Goal: Task Accomplishment & Management: Manage account settings

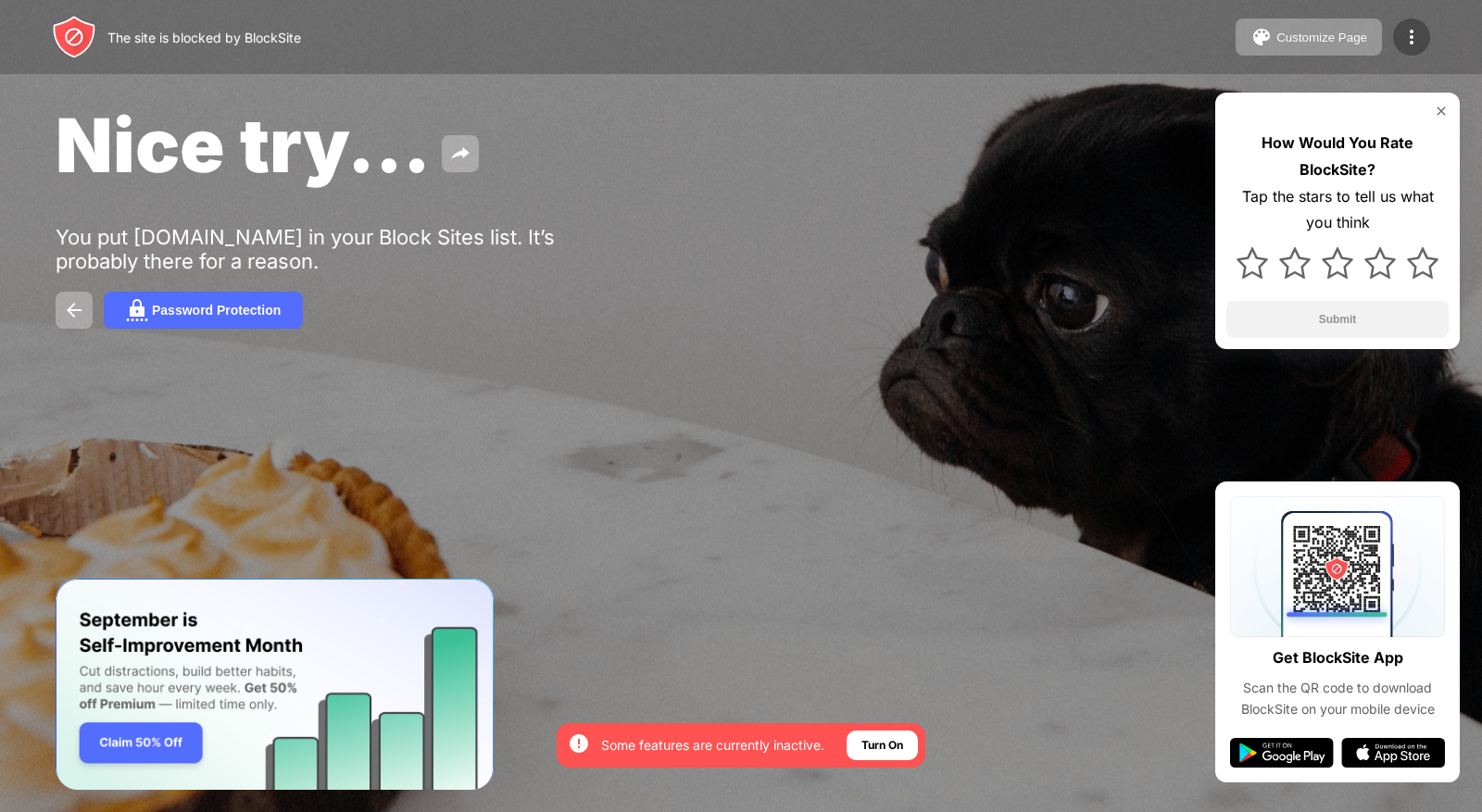
click at [1395, 42] on div at bounding box center [1411, 37] width 37 height 37
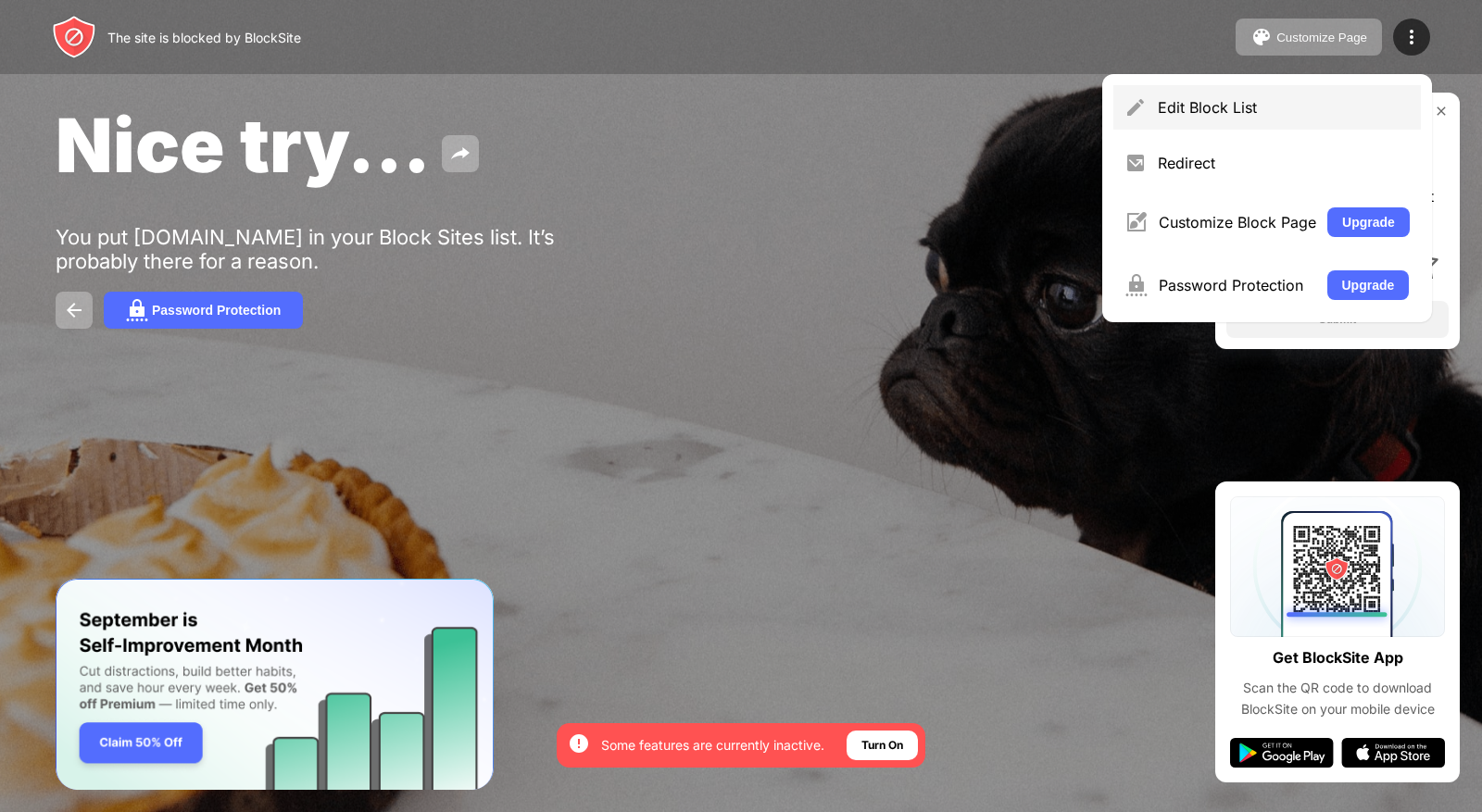
click at [1289, 94] on div "Edit Block List" at bounding box center [1267, 108] width 307 height 45
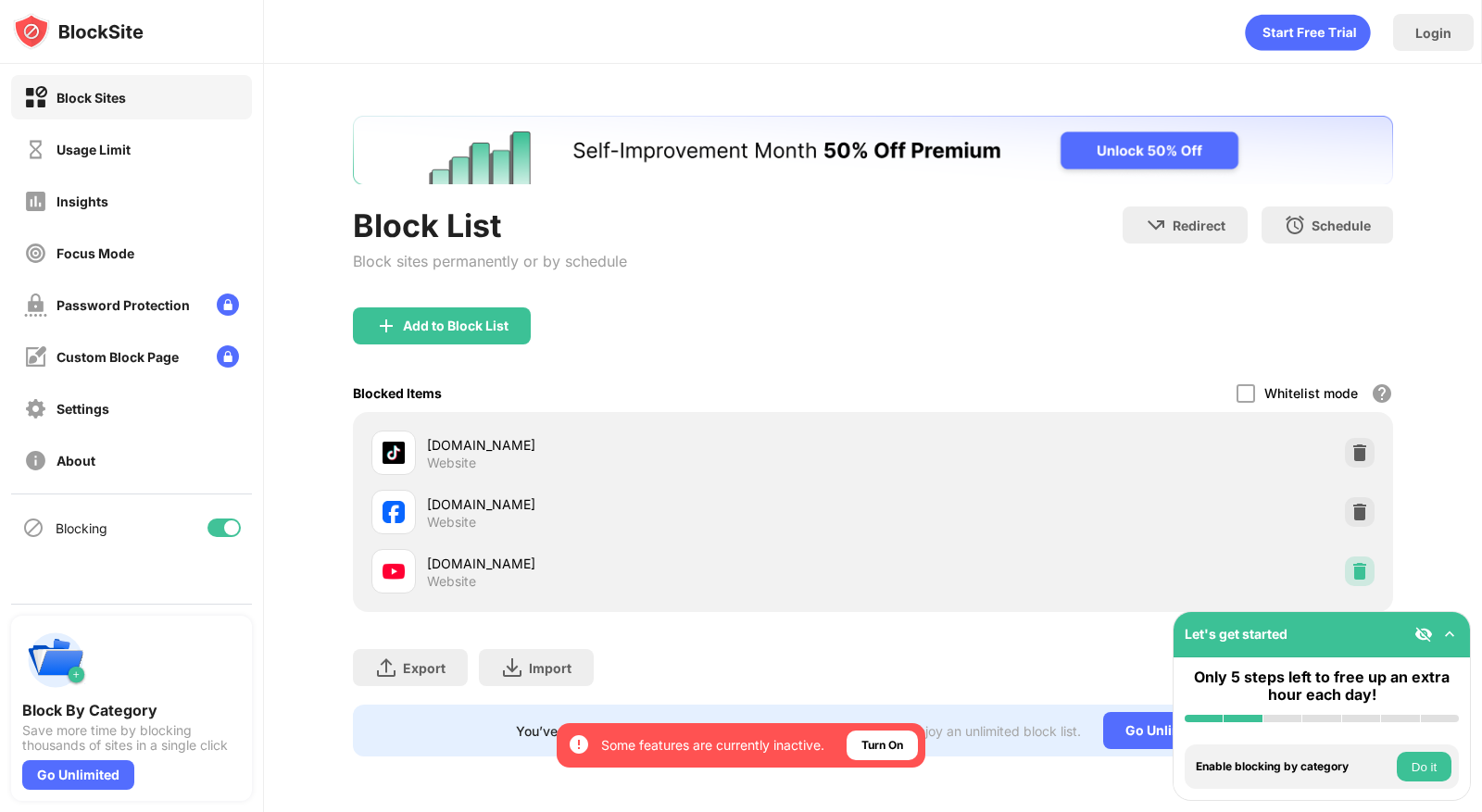
click at [1358, 571] on img at bounding box center [1359, 571] width 18 height 18
